Goal: Task Accomplishment & Management: Complete application form

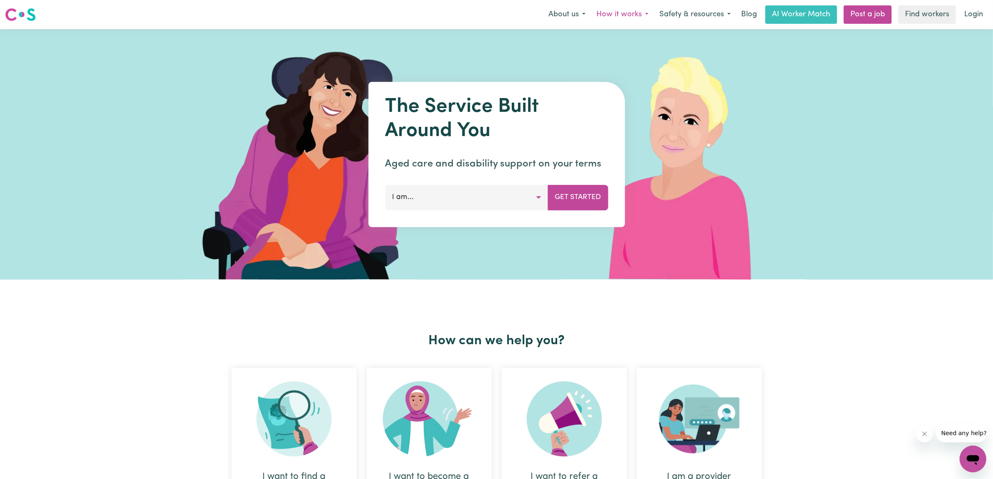
click at [628, 18] on button "How it works" at bounding box center [622, 15] width 63 height 18
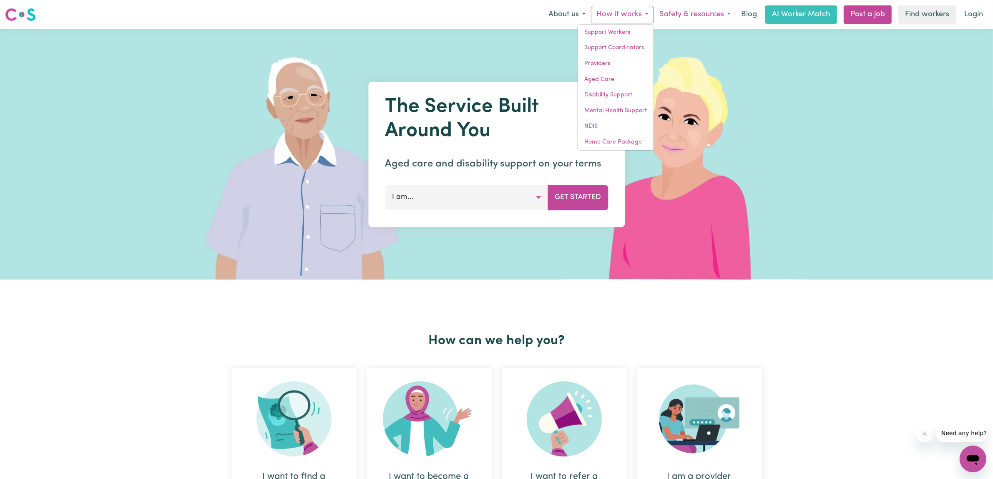
click at [702, 15] on button "Safety & resources" at bounding box center [695, 15] width 82 height 18
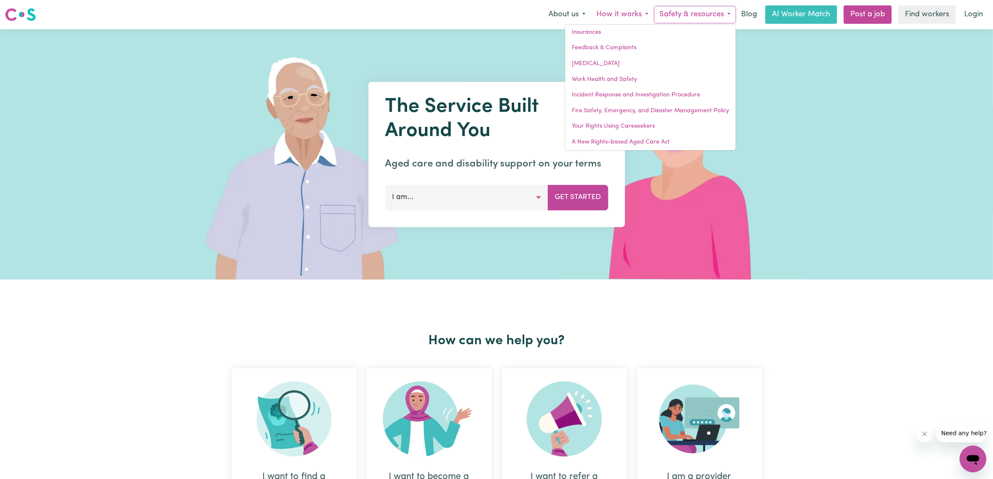
click at [627, 16] on button "How it works" at bounding box center [622, 15] width 63 height 18
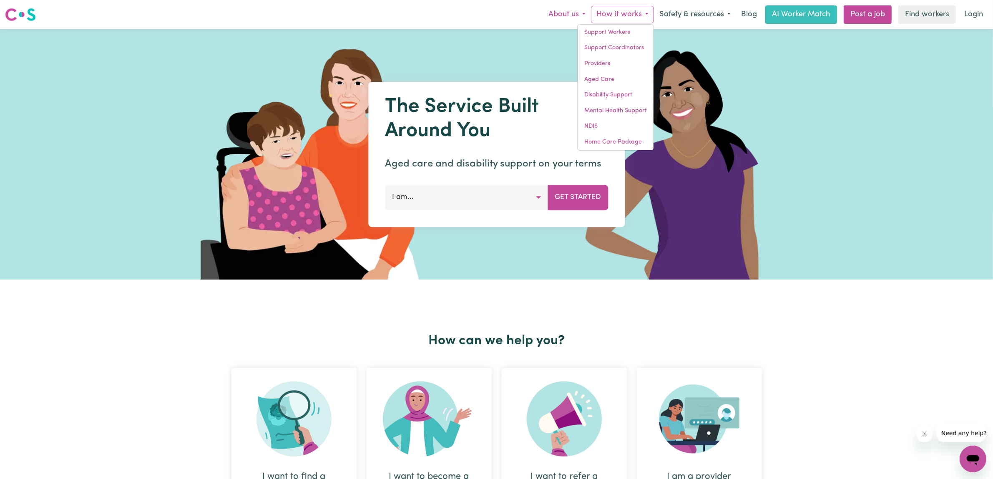
click at [569, 16] on button "About us" at bounding box center [567, 15] width 48 height 18
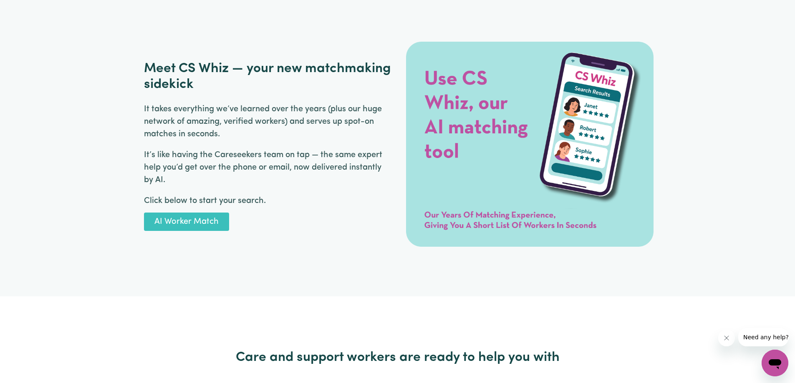
scroll to position [1335, 0]
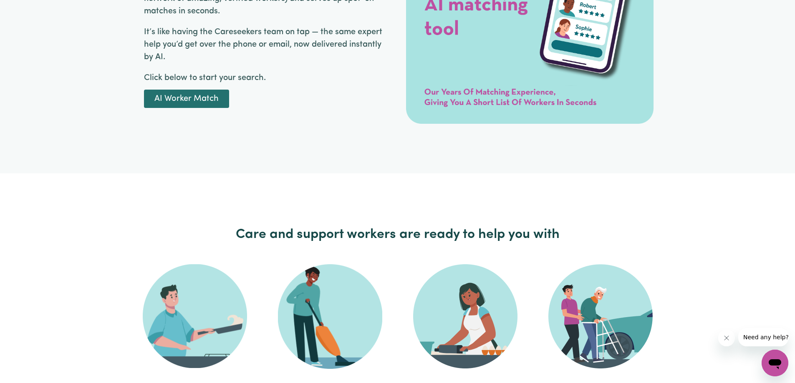
click at [198, 94] on link "AI Worker Match" at bounding box center [186, 99] width 85 height 18
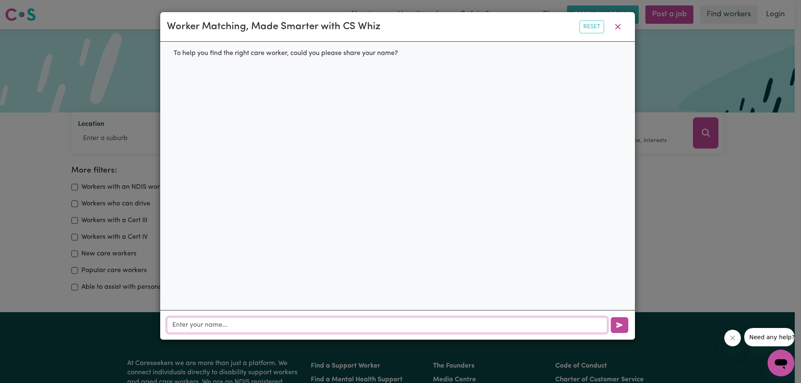
click at [223, 327] on input "text" at bounding box center [387, 325] width 441 height 16
type input "Billy"
click at [617, 333] on button "button" at bounding box center [620, 325] width 18 height 16
click at [450, 327] on input "text" at bounding box center [387, 325] width 441 height 16
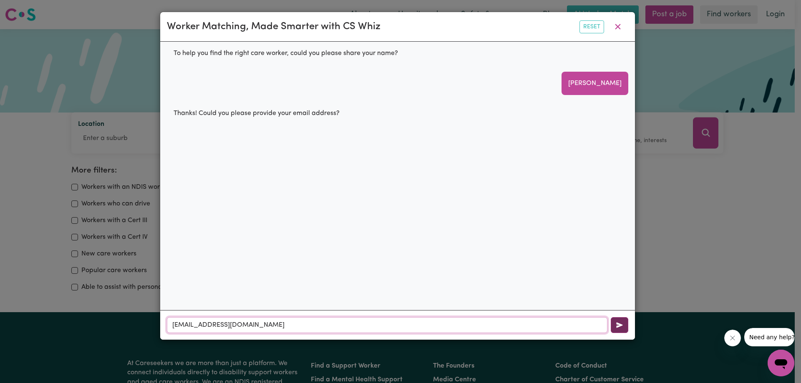
type input "zswill711@21cn.com"
click at [623, 326] on button "button" at bounding box center [620, 325] width 18 height 16
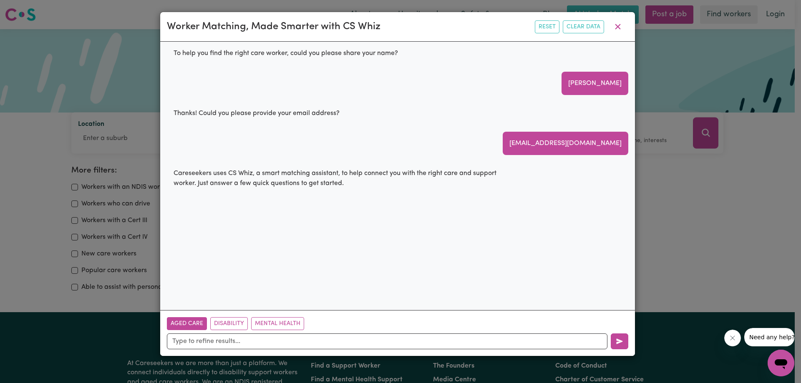
click at [194, 327] on button "Aged Care" at bounding box center [187, 323] width 40 height 13
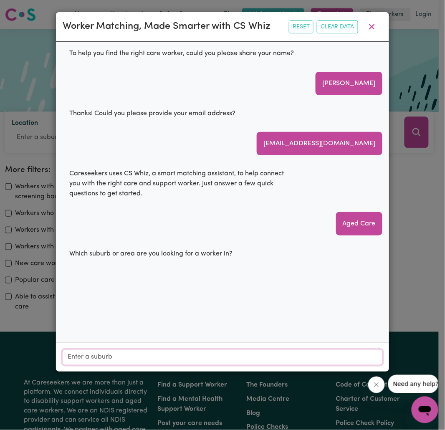
click at [139, 363] on input "Location" at bounding box center [223, 357] width 320 height 15
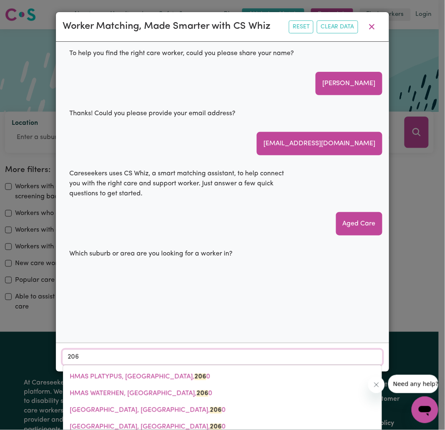
type input "2067"
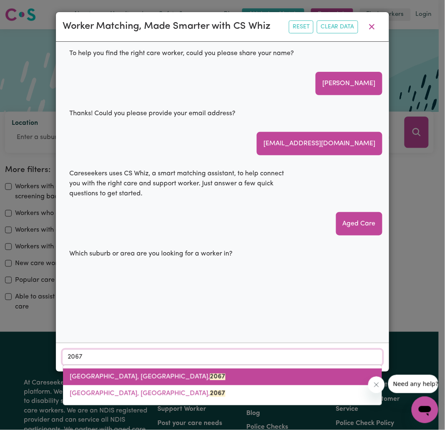
click at [130, 375] on span "CHATSWOOD, New South Wales, 2067" at bounding box center [148, 376] width 156 height 7
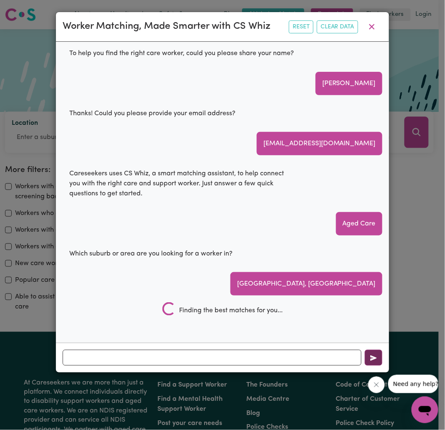
click at [370, 359] on icon "button" at bounding box center [373, 358] width 7 height 7
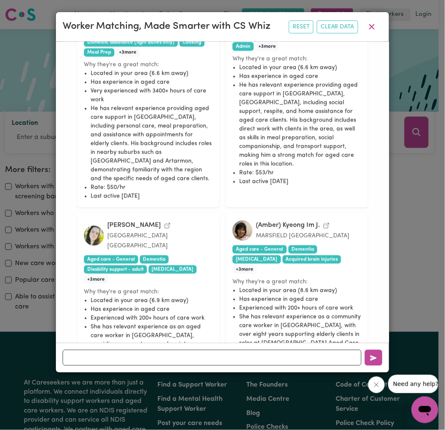
scroll to position [999, 0]
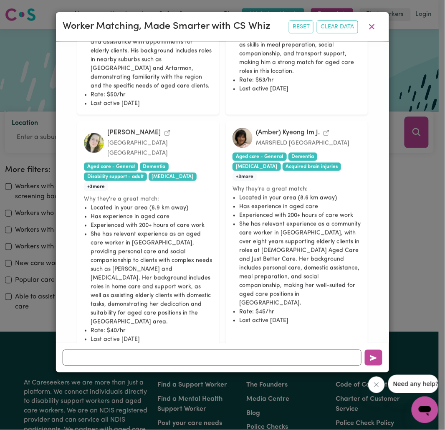
click at [265, 220] on li "She has relevant experience as a community care worker in New South Wales, with…" at bounding box center [300, 264] width 122 height 88
click at [280, 224] on li "She has relevant experience as a community care worker in New South Wales, with…" at bounding box center [300, 264] width 122 height 88
drag, startPoint x: 300, startPoint y: 243, endPoint x: 239, endPoint y: 115, distance: 141.3
click at [239, 121] on div "(Amber) Kyeong Im J. MARSFIELD New South Wales Aged care - General Dementia Par…" at bounding box center [297, 235] width 142 height 229
click at [244, 153] on span "Aged care - General" at bounding box center [259, 157] width 54 height 8
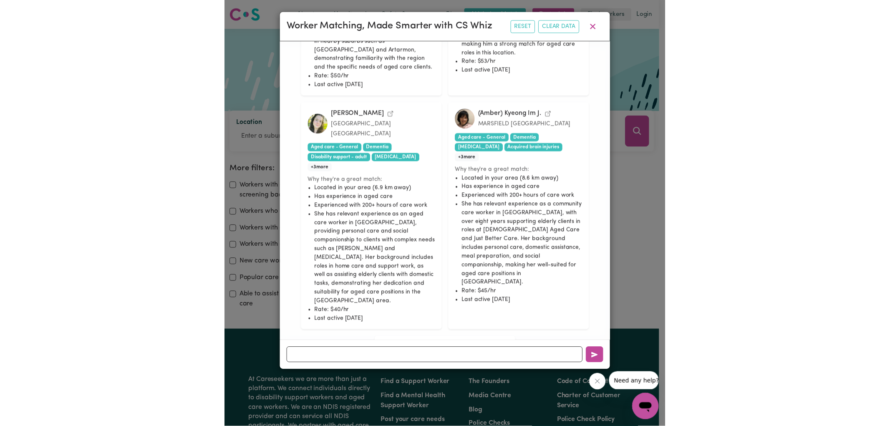
scroll to position [907, 0]
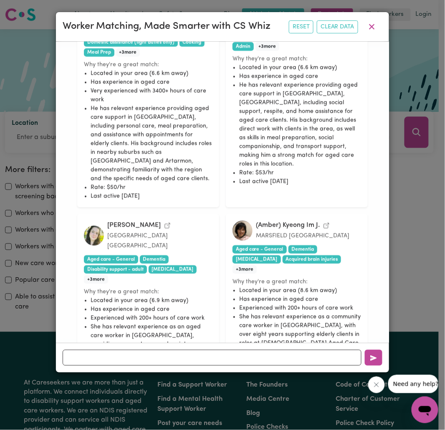
click at [326, 222] on icon "View (Amber) Kyeong Im J.'s profile" at bounding box center [326, 225] width 7 height 7
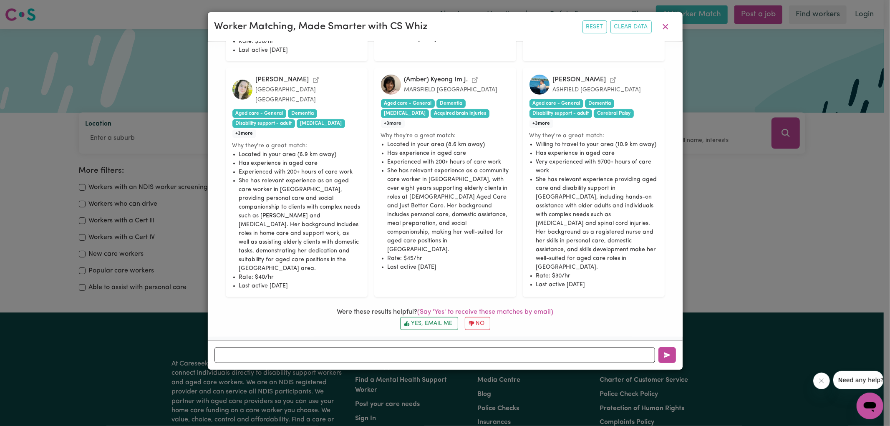
scroll to position [757, 0]
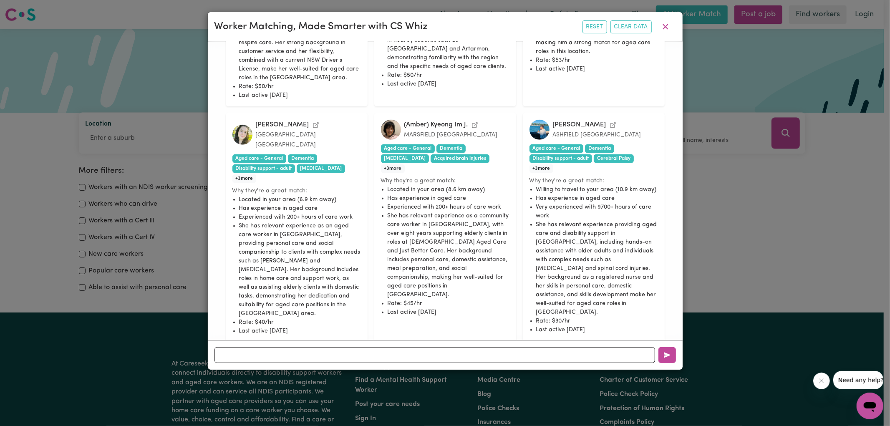
click at [443, 362] on button "Yes, email me" at bounding box center [429, 368] width 58 height 13
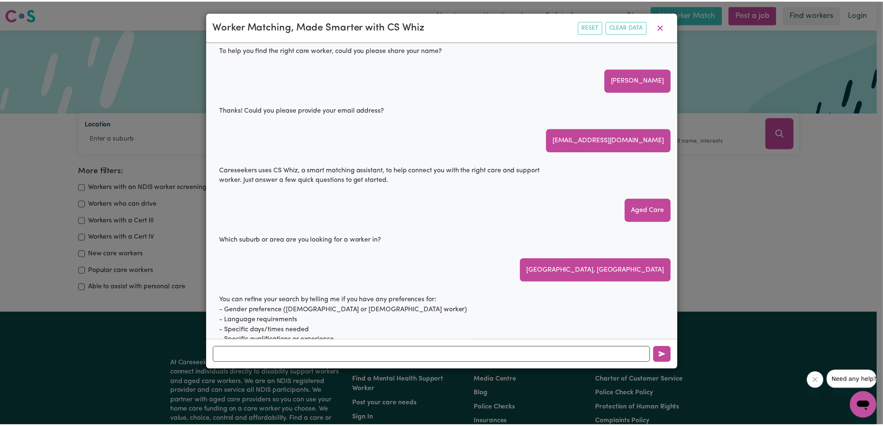
scroll to position [0, 0]
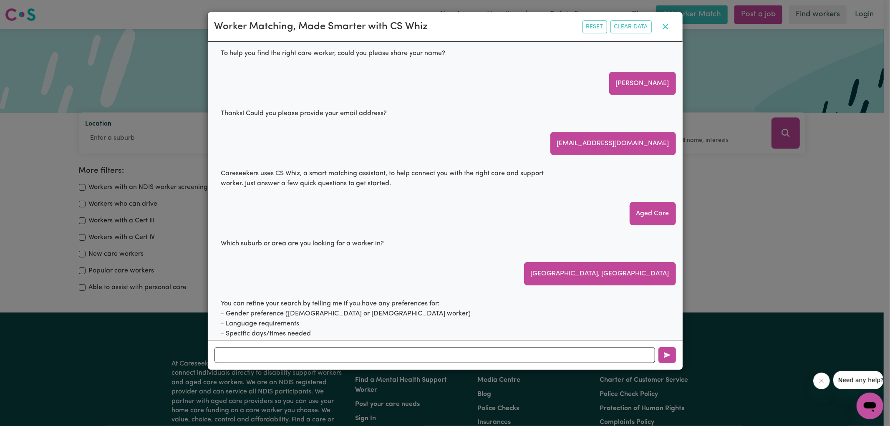
click at [664, 30] on icon "button" at bounding box center [665, 27] width 10 height 10
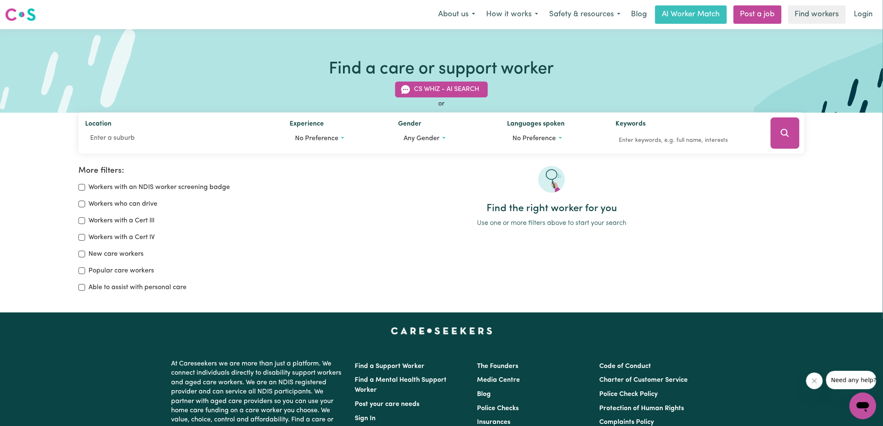
click at [862, 404] on icon "Open messaging window" at bounding box center [862, 407] width 13 height 10
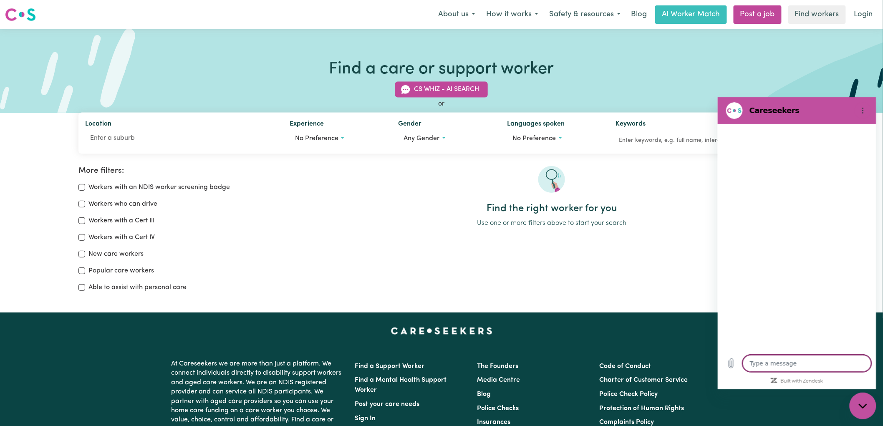
type textarea "x"
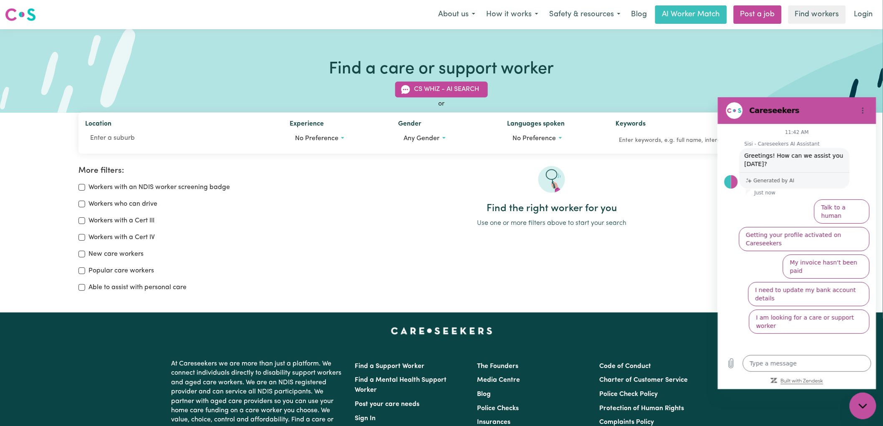
drag, startPoint x: 829, startPoint y: 380, endPoint x: 806, endPoint y: 382, distance: 23.4
click at [806, 382] on div at bounding box center [796, 380] width 159 height 8
click at [801, 381] on icon "Built with Zendesk: Visit the Zendesk website in a new tab" at bounding box center [801, 380] width 43 height 5
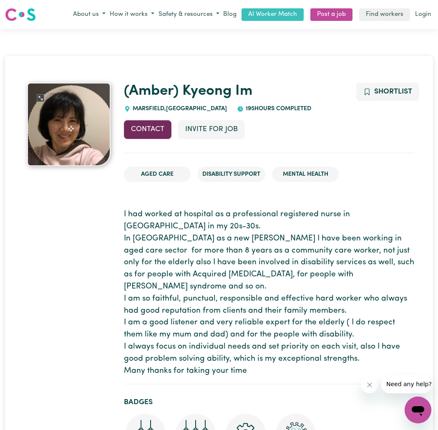
click at [147, 130] on button "Contact" at bounding box center [148, 129] width 48 height 18
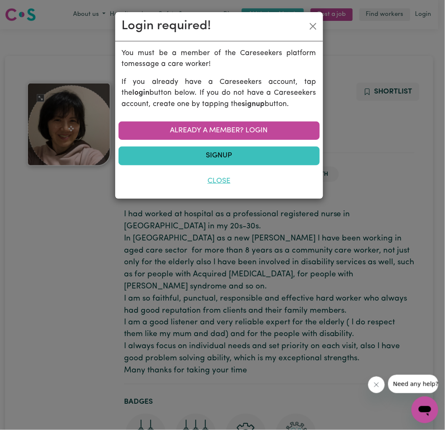
click at [217, 179] on button "Close" at bounding box center [218, 181] width 201 height 18
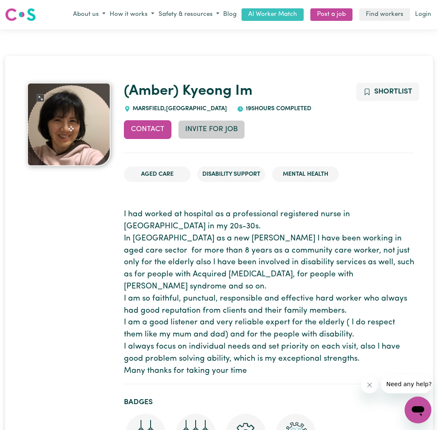
click at [223, 125] on button "Invite for Job" at bounding box center [211, 129] width 67 height 18
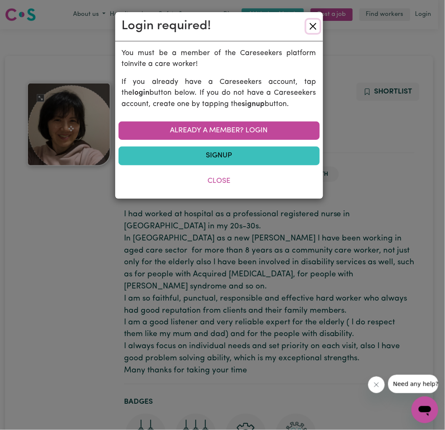
click at [315, 27] on button "Close" at bounding box center [312, 26] width 13 height 13
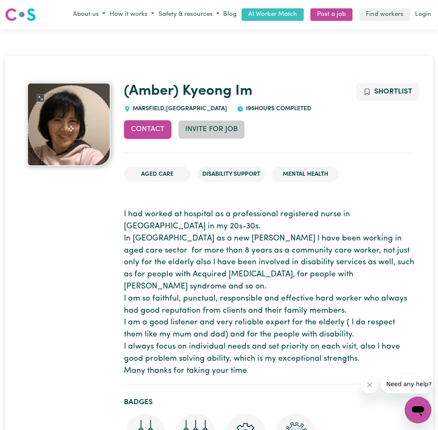
click at [207, 128] on button "Invite for Job" at bounding box center [211, 129] width 67 height 18
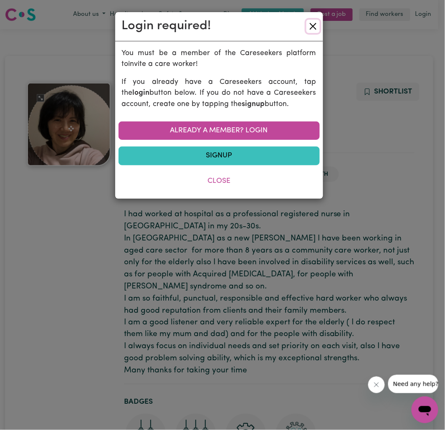
click at [316, 25] on button "Close" at bounding box center [312, 26] width 13 height 13
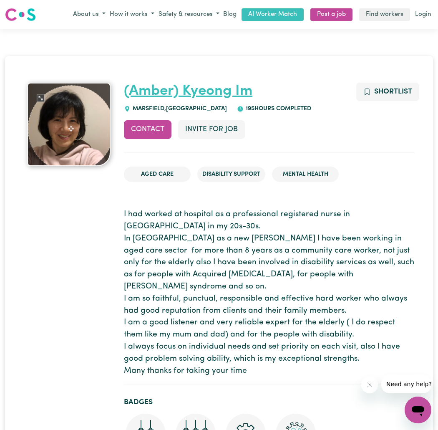
click at [177, 89] on link "(Amber) Kyeong Im" at bounding box center [188, 91] width 128 height 15
click at [190, 93] on link "(Amber) Kyeong Im" at bounding box center [188, 91] width 128 height 15
click at [181, 97] on link "(Amber) Kyeong Im" at bounding box center [188, 91] width 128 height 15
drag, startPoint x: 249, startPoint y: 93, endPoint x: 185, endPoint y: 96, distance: 63.9
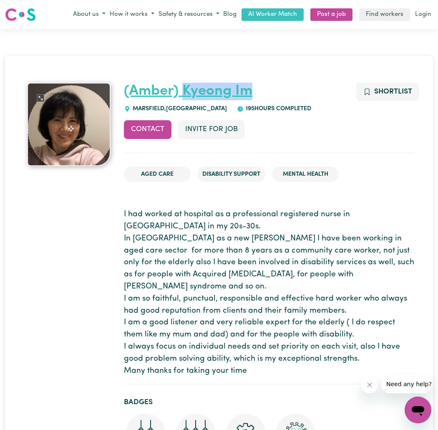
click at [185, 96] on h1 "(Amber) Kyeong Im" at bounding box center [269, 92] width 290 height 18
copy link "Kyeong Im"
drag, startPoint x: 163, startPoint y: 110, endPoint x: 132, endPoint y: 106, distance: 31.6
click at [132, 106] on span "MARSFIELD , New South Wales" at bounding box center [179, 109] width 96 height 6
copy span "MARSFIELD"
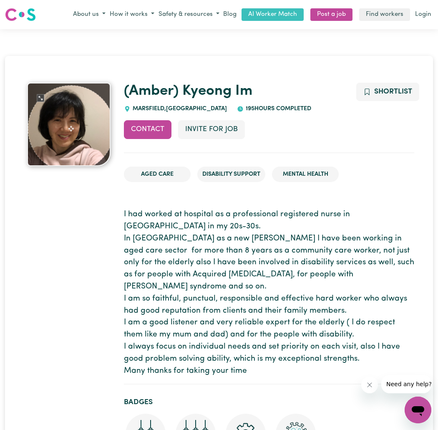
click at [338, 136] on div "Contact Invite for Job Shortlist" at bounding box center [269, 136] width 290 height 33
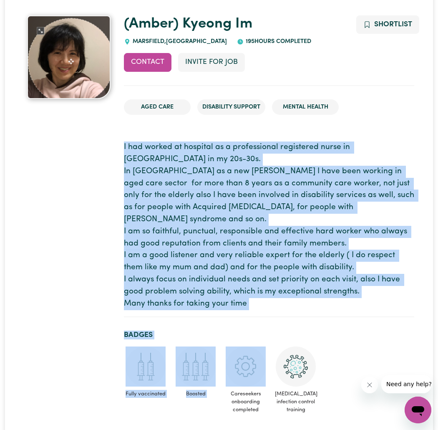
scroll to position [93, 0]
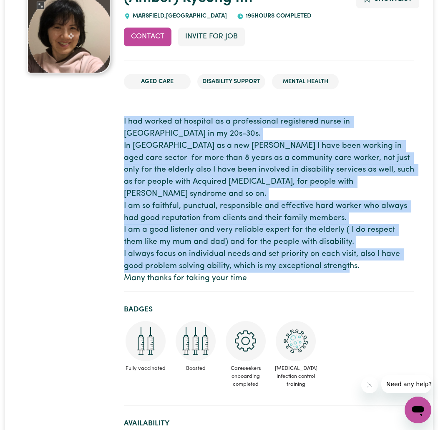
drag, startPoint x: 123, startPoint y: 213, endPoint x: 249, endPoint y: 268, distance: 136.9
click at [249, 268] on p "I had worked at hospital as a professional registered nurse in Korea in my 20s-…" at bounding box center [269, 200] width 290 height 168
drag, startPoint x: 124, startPoint y: 121, endPoint x: 260, endPoint y: 266, distance: 198.3
click at [260, 266] on p "I had worked at hospital as a professional registered nurse in Korea in my 20s-…" at bounding box center [269, 200] width 290 height 168
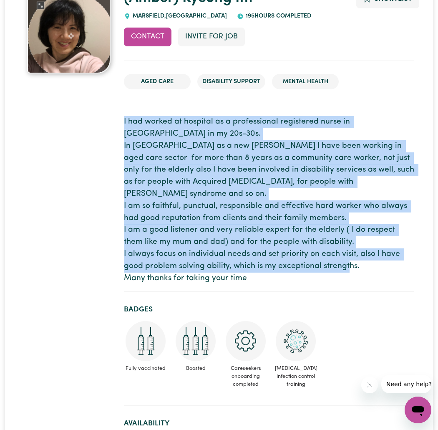
click at [242, 267] on p "I had worked at hospital as a professional registered nurse in Korea in my 20s-…" at bounding box center [269, 200] width 290 height 168
drag, startPoint x: 243, startPoint y: 266, endPoint x: 121, endPoint y: 120, distance: 190.1
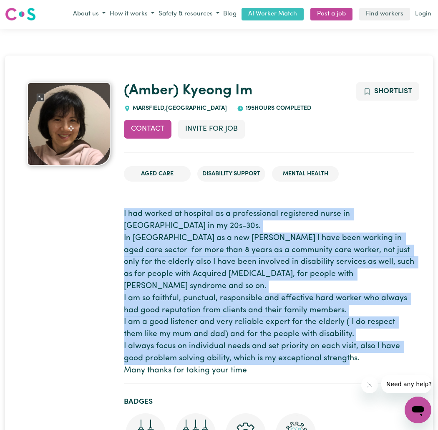
scroll to position [0, 0]
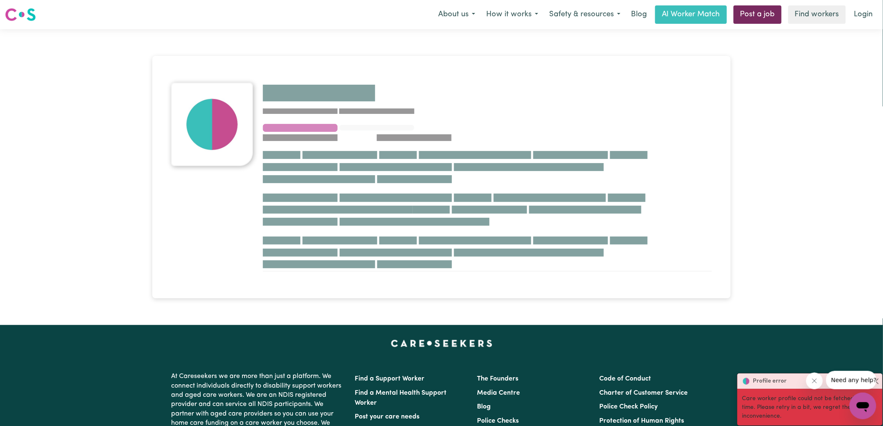
click at [438, 11] on link "Post a job" at bounding box center [757, 14] width 48 height 18
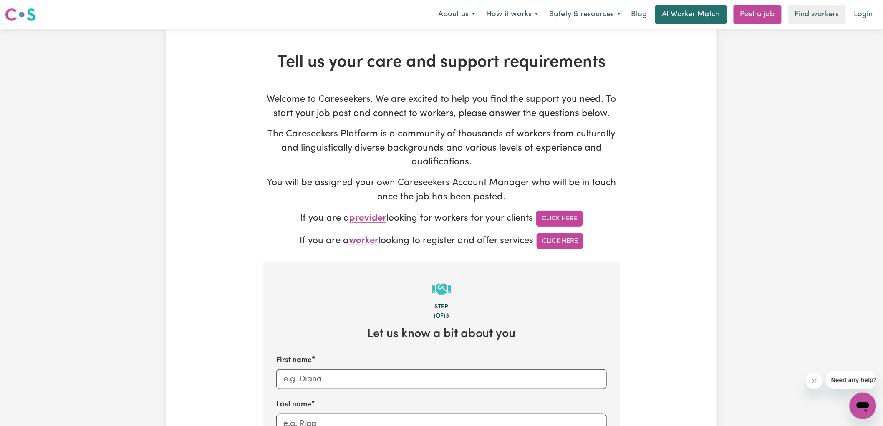
click at [438, 14] on link "AI Worker Match" at bounding box center [691, 14] width 72 height 18
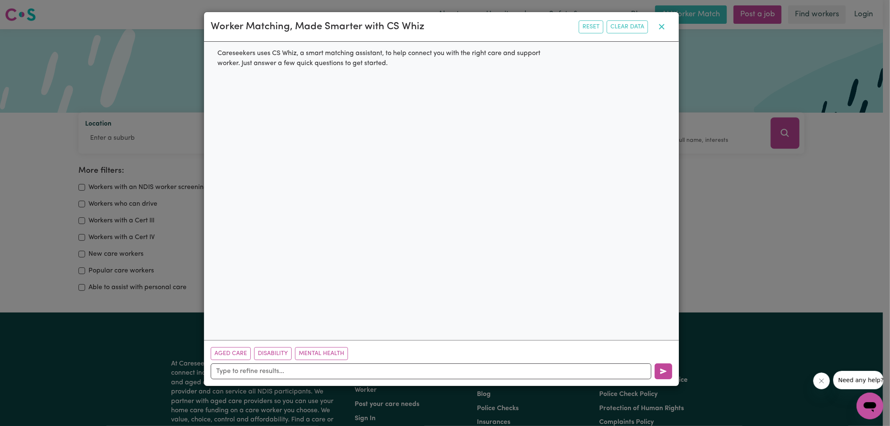
click at [438, 23] on icon "button" at bounding box center [662, 27] width 10 height 10
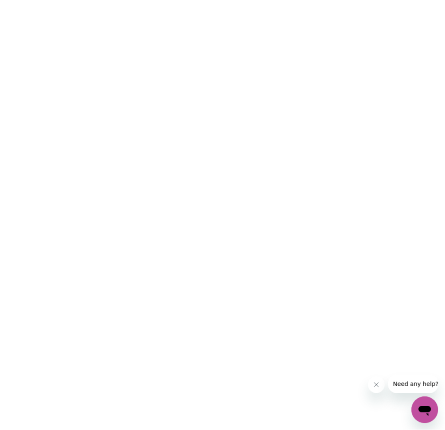
click at [239, 0] on html at bounding box center [222, 0] width 445 height 0
